Goal: Information Seeking & Learning: Find specific fact

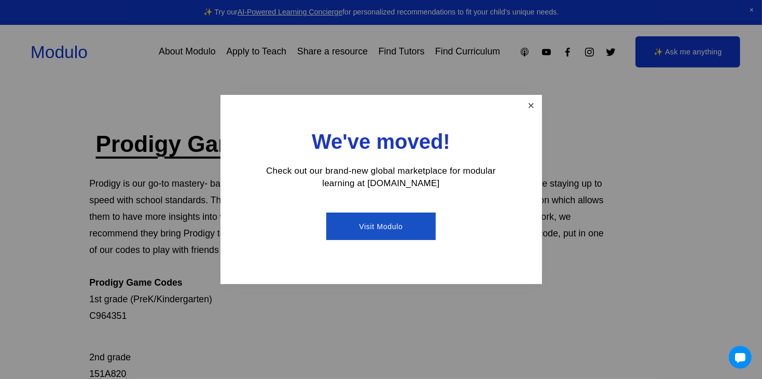
click at [537, 105] on link "Close" at bounding box center [531, 105] width 18 height 18
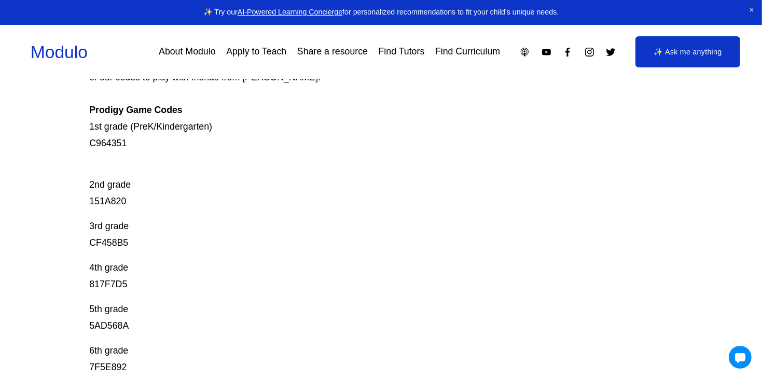
scroll to position [171, 0]
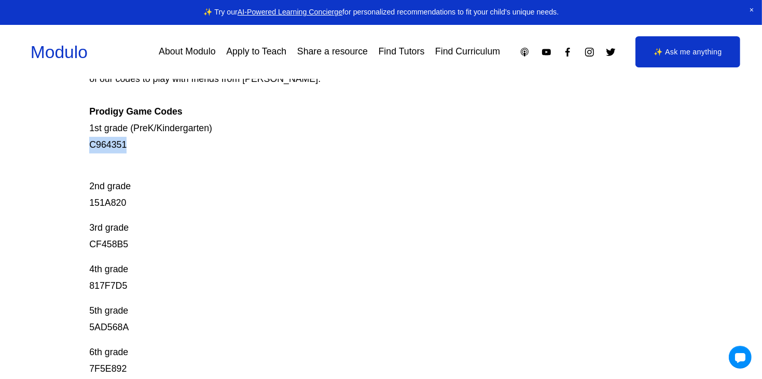
drag, startPoint x: 146, startPoint y: 146, endPoint x: 89, endPoint y: 145, distance: 57.1
click at [89, 145] on div "Prodigy Game Codes Prodigy is our go-to mastery- based tool to give kids lots o…" at bounding box center [381, 287] width 762 height 659
click at [107, 145] on p "Prodigy is our go-to mastery- based tool to give kids lots of fun, engaging mat…" at bounding box center [351, 79] width 524 height 149
drag, startPoint x: 124, startPoint y: 142, endPoint x: 78, endPoint y: 147, distance: 45.9
click at [78, 147] on div "Prodigy Game Codes Prodigy is our go-to mastery- based tool to give kids lots o…" at bounding box center [381, 287] width 762 height 659
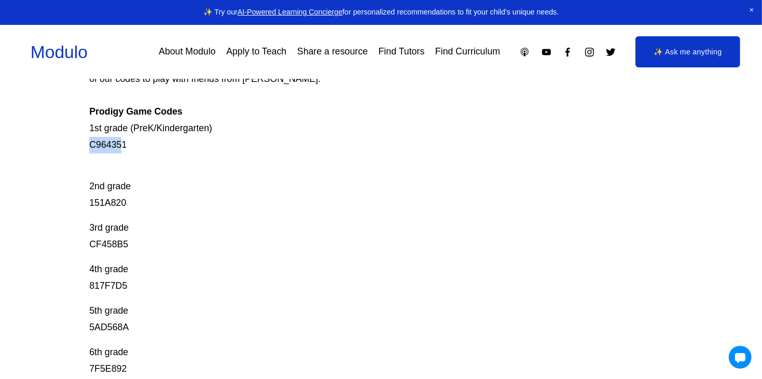
click at [78, 147] on div "Prodigy Game Codes Prodigy is our go-to mastery- based tool to give kids lots o…" at bounding box center [381, 287] width 762 height 659
drag, startPoint x: 78, startPoint y: 147, endPoint x: 137, endPoint y: 148, distance: 59.1
click at [137, 148] on div "Prodigy Game Codes Prodigy is our go-to mastery- based tool to give kids lots o…" at bounding box center [381, 287] width 762 height 659
